Goal: Complete application form: Complete application form

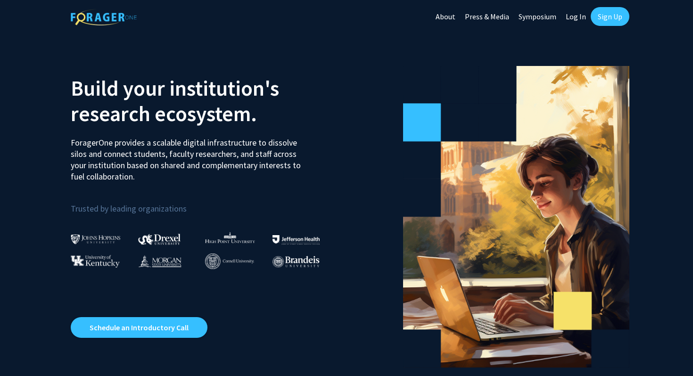
click at [575, 18] on link "Log In" at bounding box center [576, 16] width 30 height 33
select select
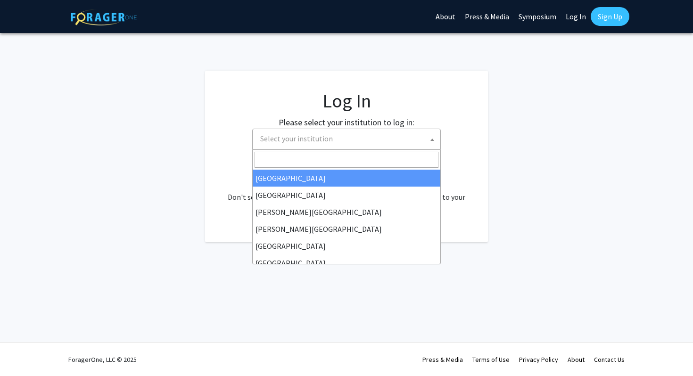
click at [378, 132] on span "Select your institution" at bounding box center [348, 138] width 184 height 19
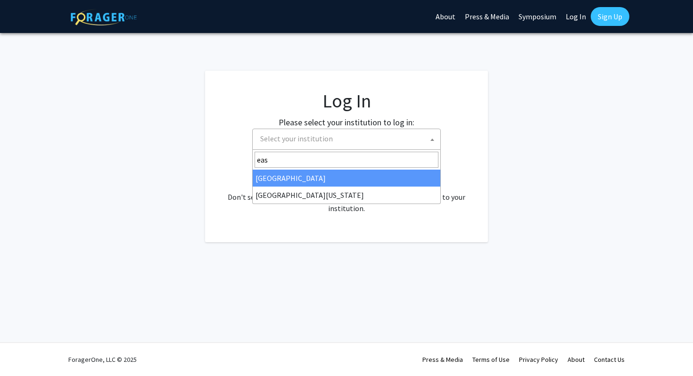
type input "eas"
select select "17"
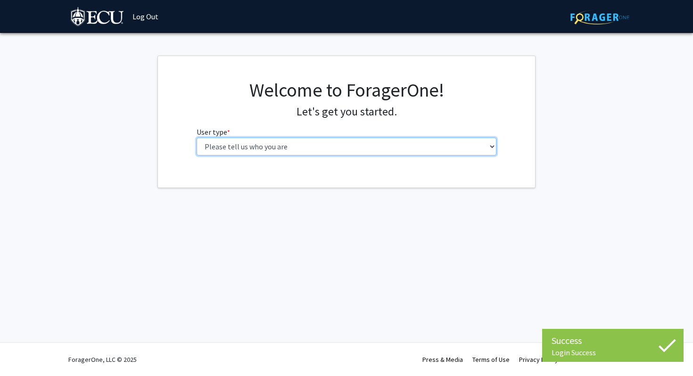
click at [396, 148] on select "Please tell us who you are Undergraduate Student Master's Student Doctoral Cand…" at bounding box center [347, 147] width 300 height 18
select select "1: undergrad"
click at [197, 138] on select "Please tell us who you are Undergraduate Student Master's Student Doctoral Cand…" at bounding box center [347, 147] width 300 height 18
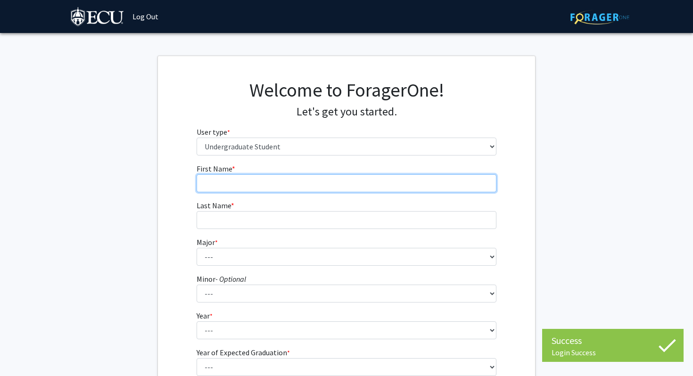
click at [379, 179] on input "First Name * required" at bounding box center [347, 183] width 300 height 18
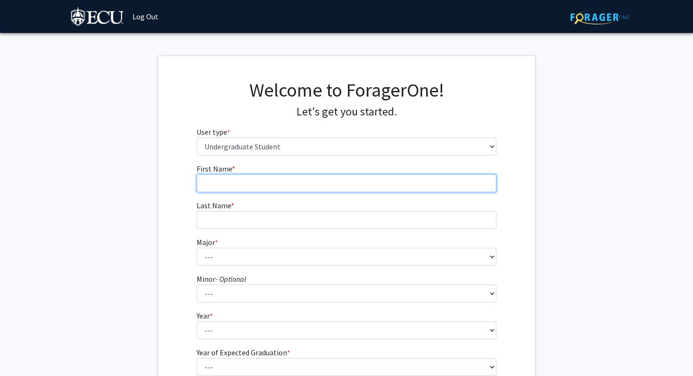
type input "negeen"
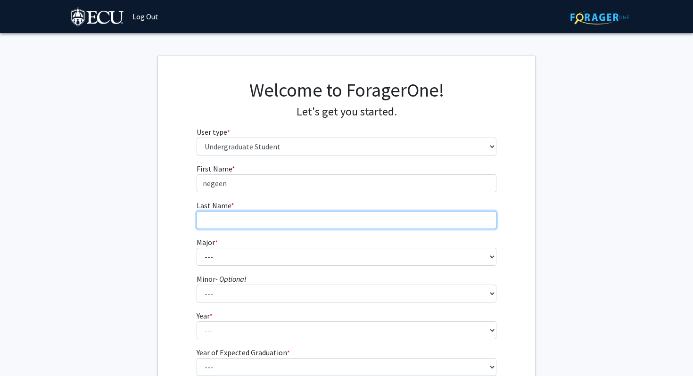
type input "parsad"
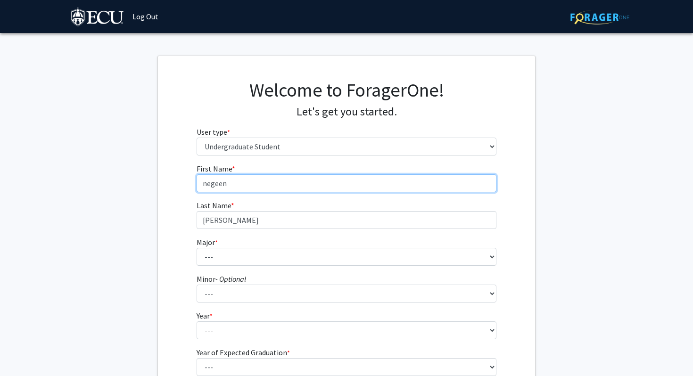
drag, startPoint x: 237, startPoint y: 184, endPoint x: 189, endPoint y: 178, distance: 47.5
click at [189, 178] on div "First Name * required negeen Last Name * required parsad Major * required --- A…" at bounding box center [346, 282] width 314 height 239
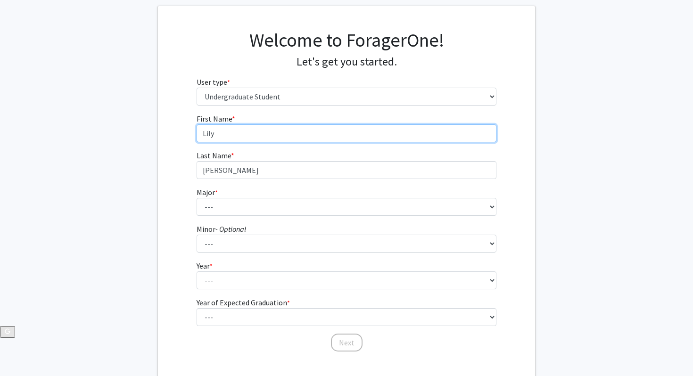
scroll to position [76, 0]
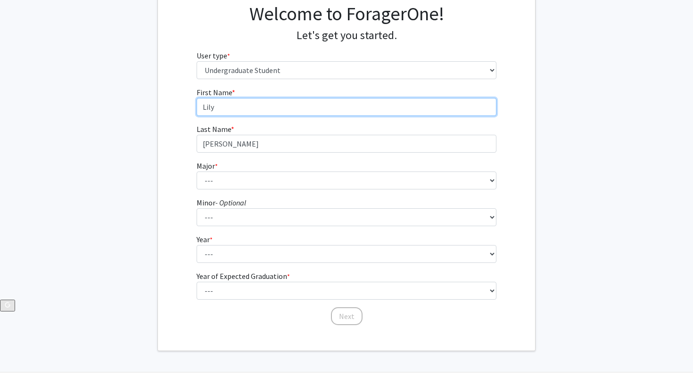
type input "Lily"
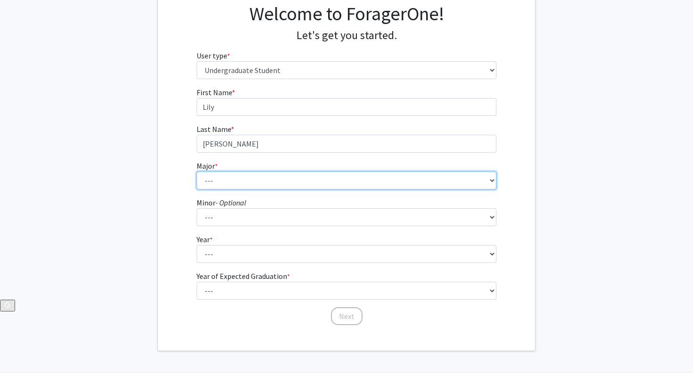
click at [215, 183] on select "--- Accounting African and African American Studies Anthropology Applied Atmosp…" at bounding box center [347, 181] width 300 height 18
click at [231, 181] on select "--- Accounting African and African American Studies Anthropology Applied Atmosp…" at bounding box center [347, 181] width 300 height 18
select select "11: 1309"
click at [197, 172] on select "--- Accounting African and African American Studies Anthropology Applied Atmosp…" at bounding box center [347, 181] width 300 height 18
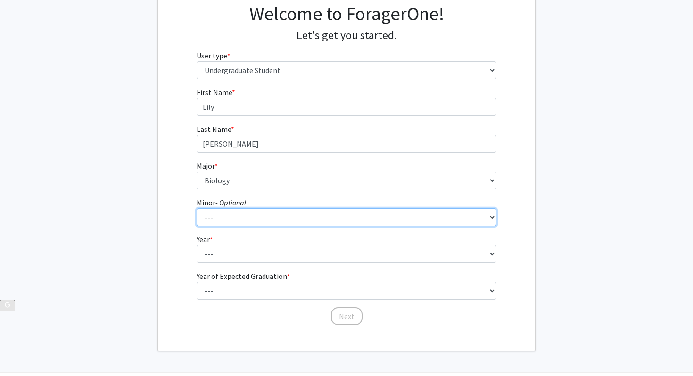
click at [246, 216] on select "--- Aerospace Studies African and African American Studies Alcohol and Drug Stu…" at bounding box center [347, 217] width 300 height 18
click at [293, 218] on select "--- Aerospace Studies African and African American Studies Alcohol and Drug Stu…" at bounding box center [347, 217] width 300 height 18
select select "64: 1009"
click at [197, 208] on select "--- Aerospace Studies African and African American Studies Alcohol and Drug Stu…" at bounding box center [347, 217] width 300 height 18
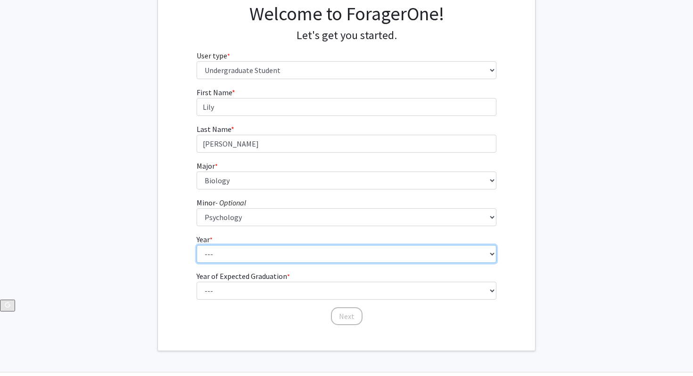
click at [254, 259] on select "--- First-year Sophomore Junior Senior Postbaccalaureate Certificate" at bounding box center [347, 254] width 300 height 18
select select "4: senior"
click at [197, 245] on select "--- First-year Sophomore Junior Senior Postbaccalaureate Certificate" at bounding box center [347, 254] width 300 height 18
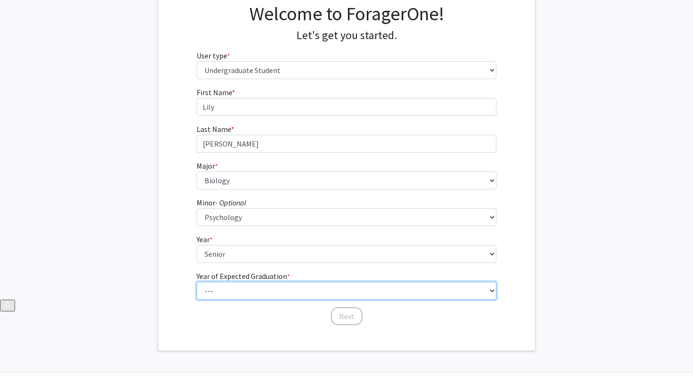
click at [248, 290] on select "--- 2025 2026 2027 2028 2029 2030 2031 2032 2033 2034" at bounding box center [347, 291] width 300 height 18
select select "1: 2025"
click at [197, 282] on select "--- 2025 2026 2027 2028 2029 2030 2031 2032 2033 2034" at bounding box center [347, 291] width 300 height 18
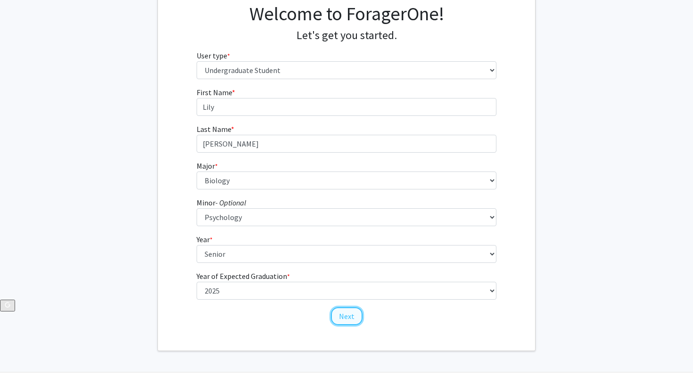
click at [351, 312] on button "Next" at bounding box center [347, 316] width 32 height 18
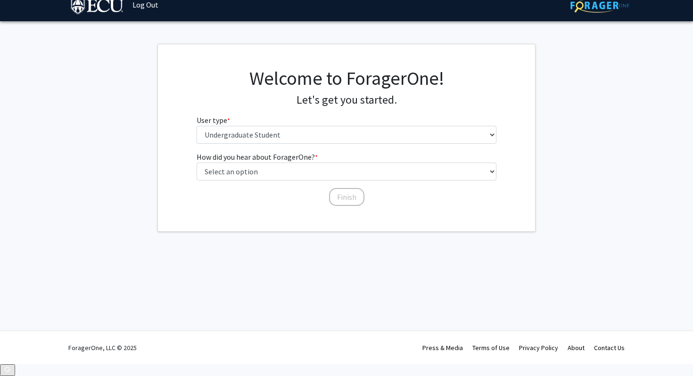
scroll to position [0, 0]
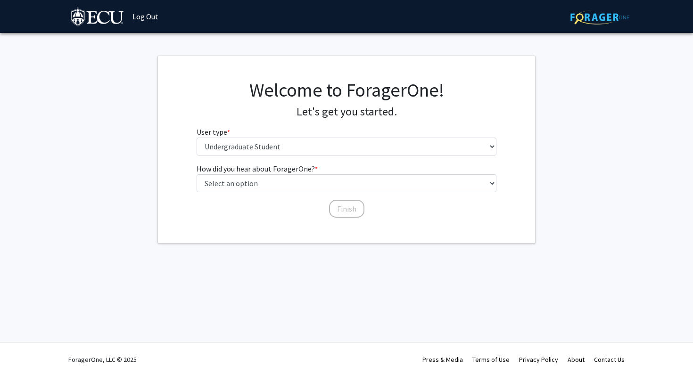
click at [288, 193] on div "How did you hear about ForagerOne? * required Select an option Peer/student rec…" at bounding box center [347, 186] width 300 height 46
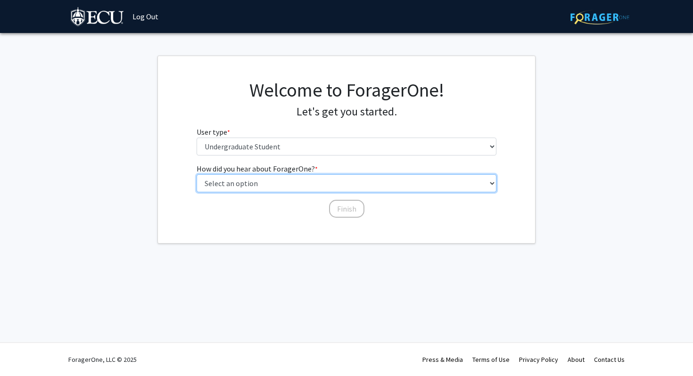
click at [284, 180] on select "Select an option Peer/student recommendation Faculty/staff recommendation Unive…" at bounding box center [347, 183] width 300 height 18
click at [283, 183] on select "Select an option Peer/student recommendation Faculty/staff recommendation Unive…" at bounding box center [347, 183] width 300 height 18
select select "2: faculty_recommendation"
click at [197, 174] on select "Select an option Peer/student recommendation Faculty/staff recommendation Unive…" at bounding box center [347, 183] width 300 height 18
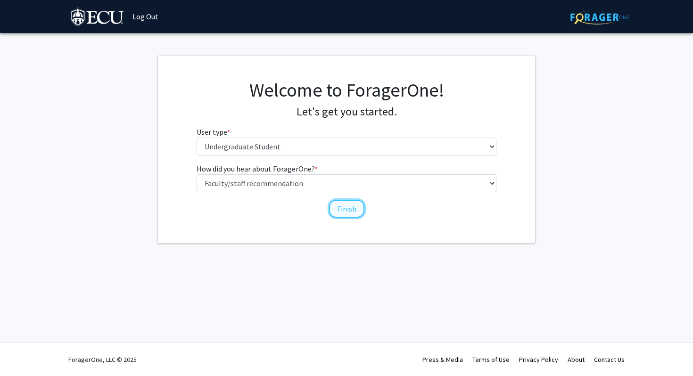
click at [345, 212] on button "Finish" at bounding box center [346, 209] width 35 height 18
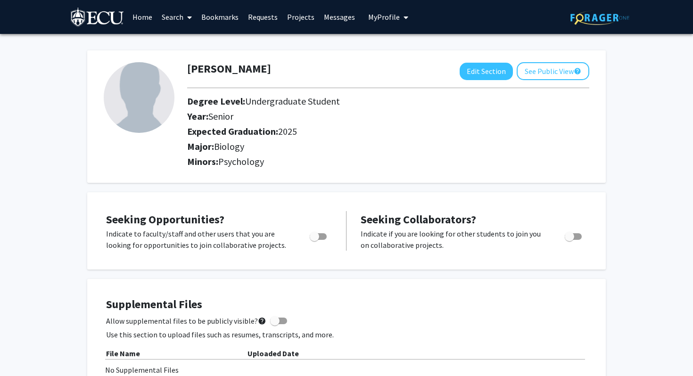
click at [170, 18] on link "Search" at bounding box center [177, 16] width 40 height 33
click at [175, 42] on span "Faculty/Staff" at bounding box center [191, 43] width 69 height 19
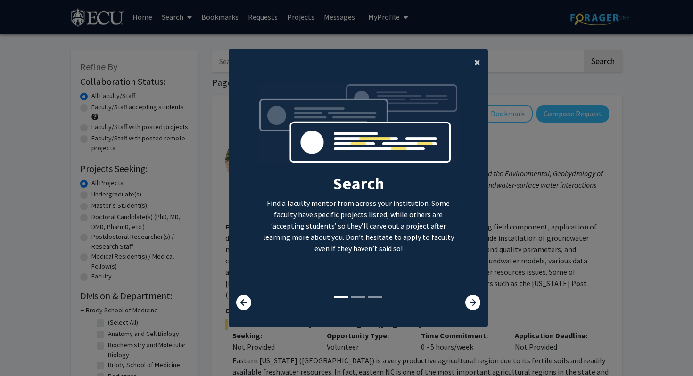
click at [475, 59] on span "×" at bounding box center [477, 62] width 6 height 15
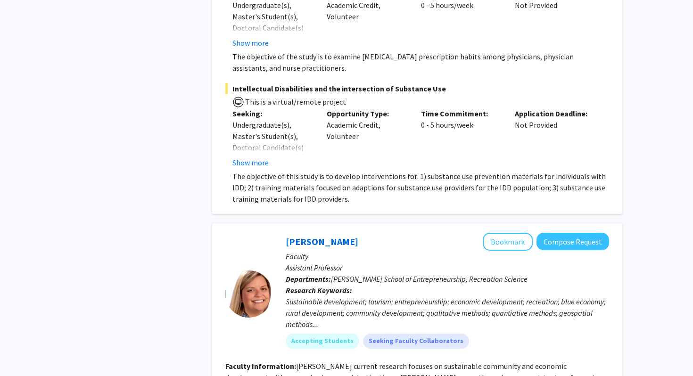
scroll to position [1531, 0]
